Goal: Task Accomplishment & Management: Manage account settings

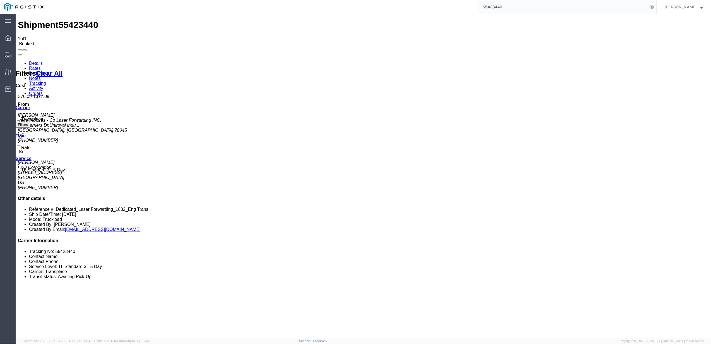
click at [501, 13] on form "55423440" at bounding box center [567, 7] width 178 height 14
click at [499, 3] on input "55423440" at bounding box center [563, 6] width 170 height 13
click at [499, 8] on input "55423440" at bounding box center [563, 6] width 170 height 13
type input "56163966"
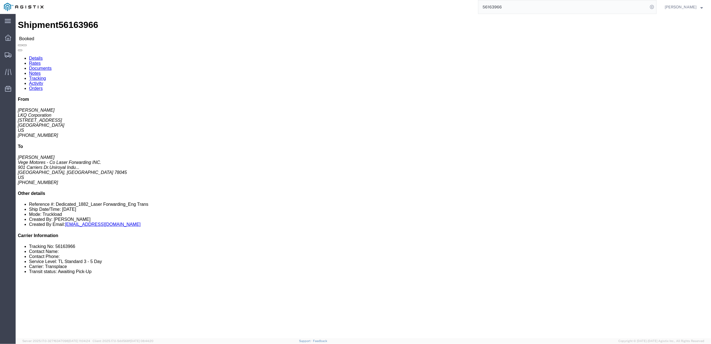
click link "Tracking"
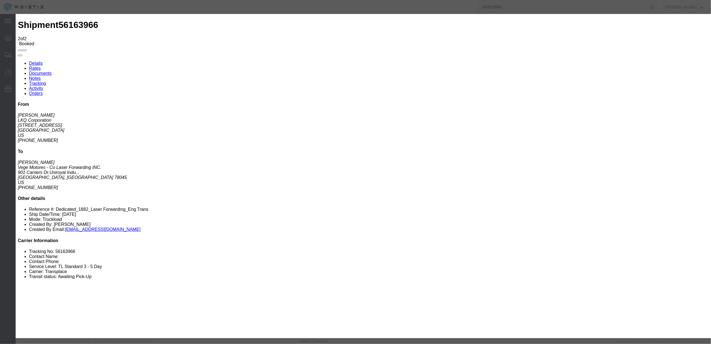
type input "[DATE]"
type input "6:00 PM"
select select "DELIVRED"
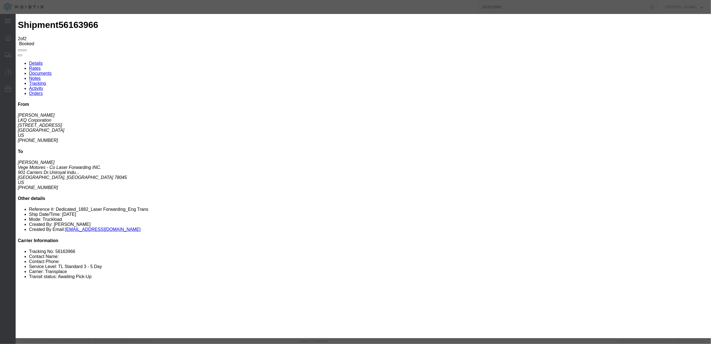
type input "[DATE]"
type input "10:00 AM"
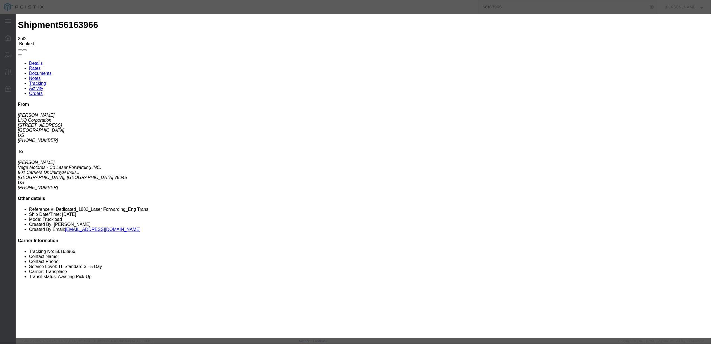
type input "wichita"
drag, startPoint x: 438, startPoint y: 102, endPoint x: 354, endPoint y: 95, distance: 83.6
